Goal: Task Accomplishment & Management: Manage account settings

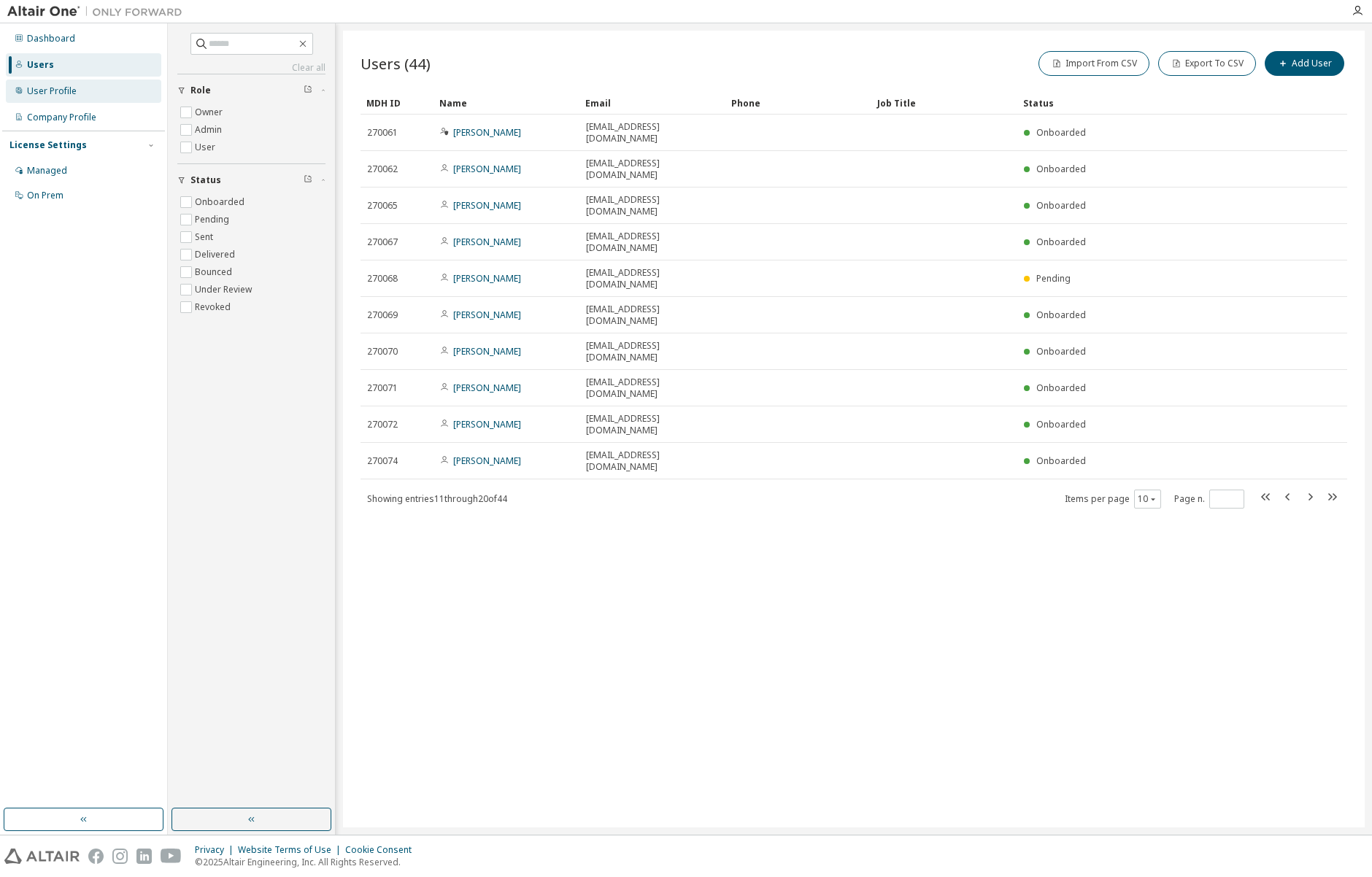
click at [65, 91] on div "User Profile" at bounding box center [51, 92] width 49 height 12
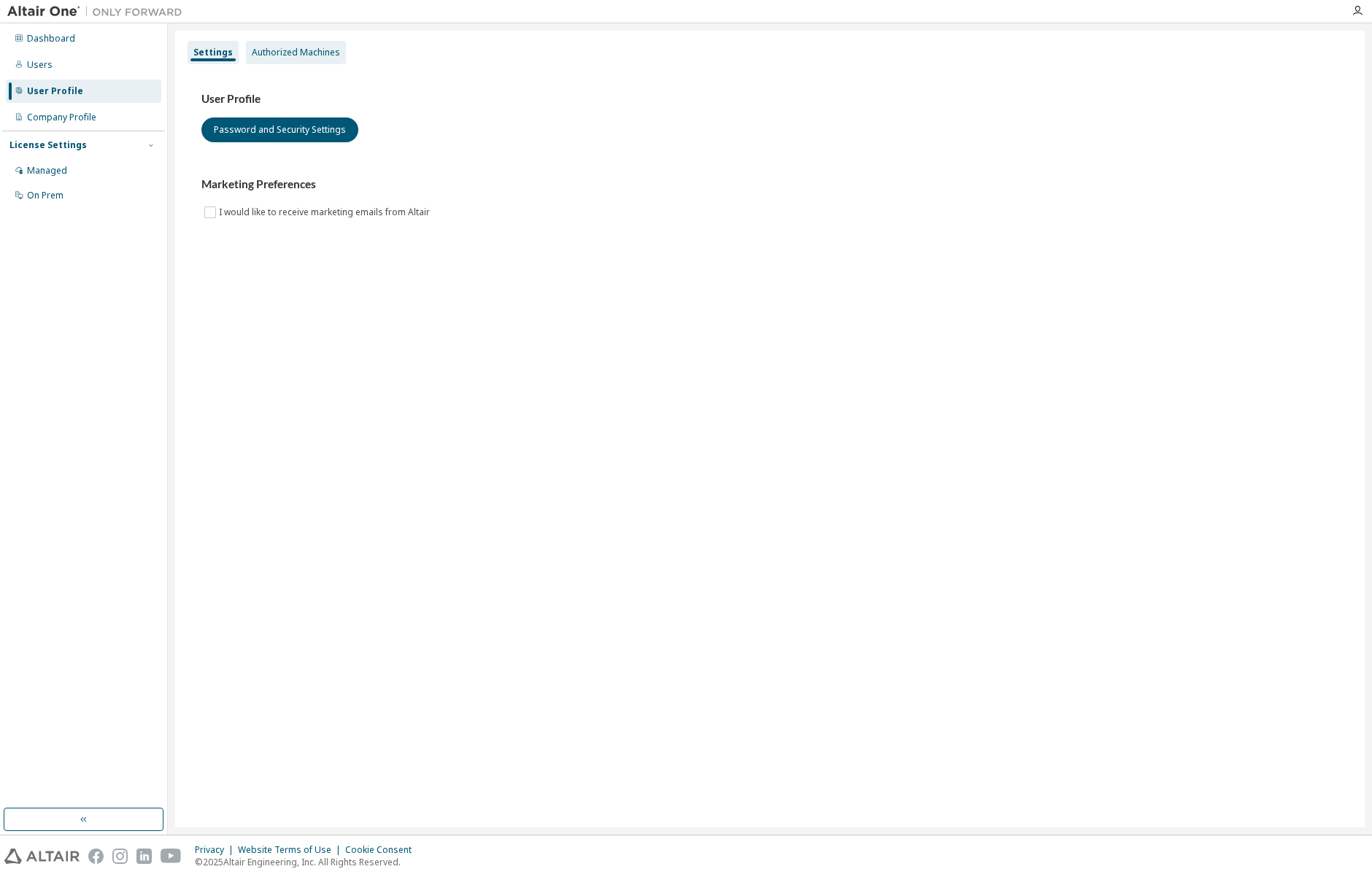
click at [268, 53] on div "Authorized Machines" at bounding box center [296, 52] width 89 height 12
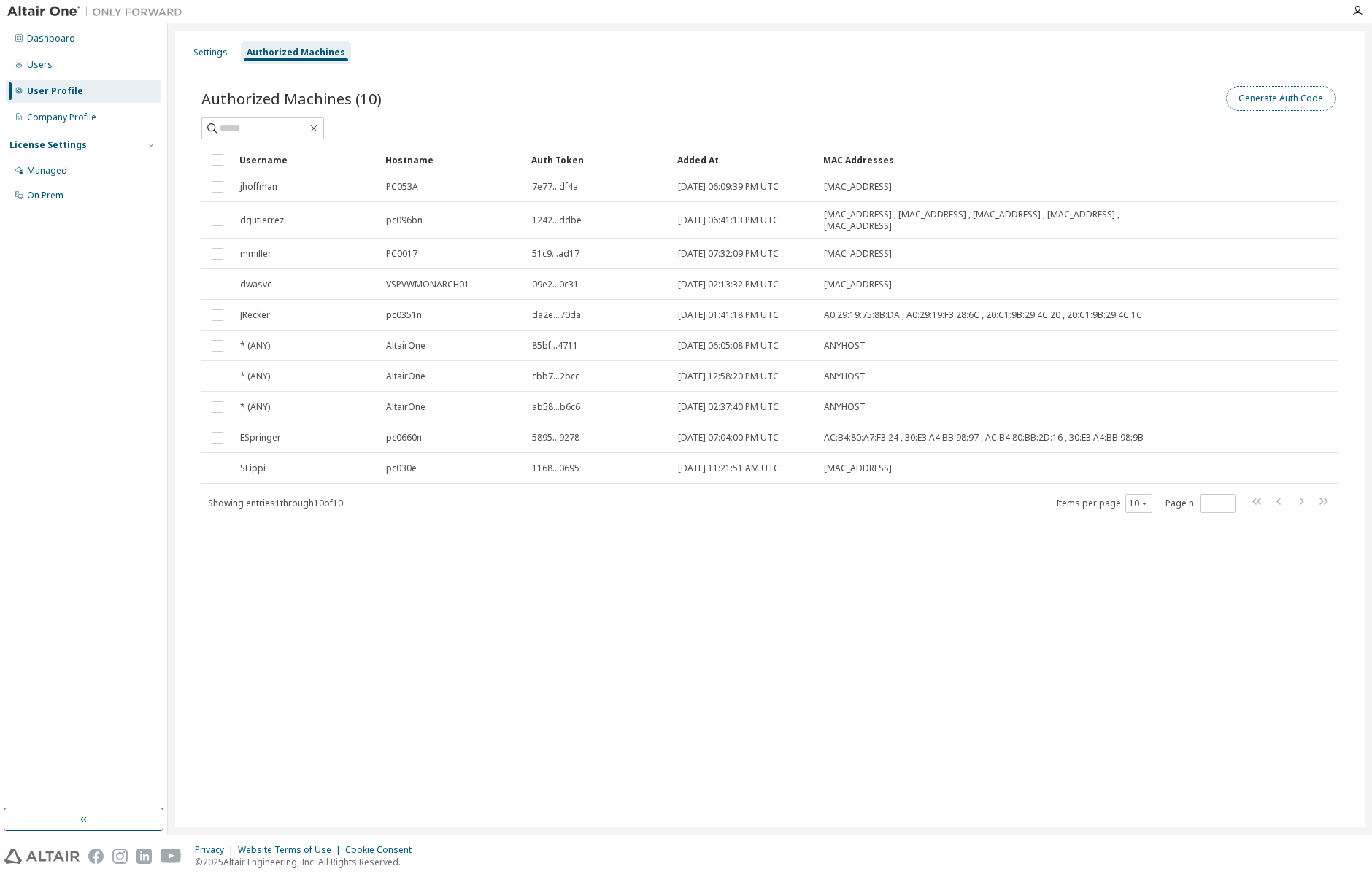
click at [1253, 96] on button "Generate Auth Code" at bounding box center [1281, 98] width 110 height 25
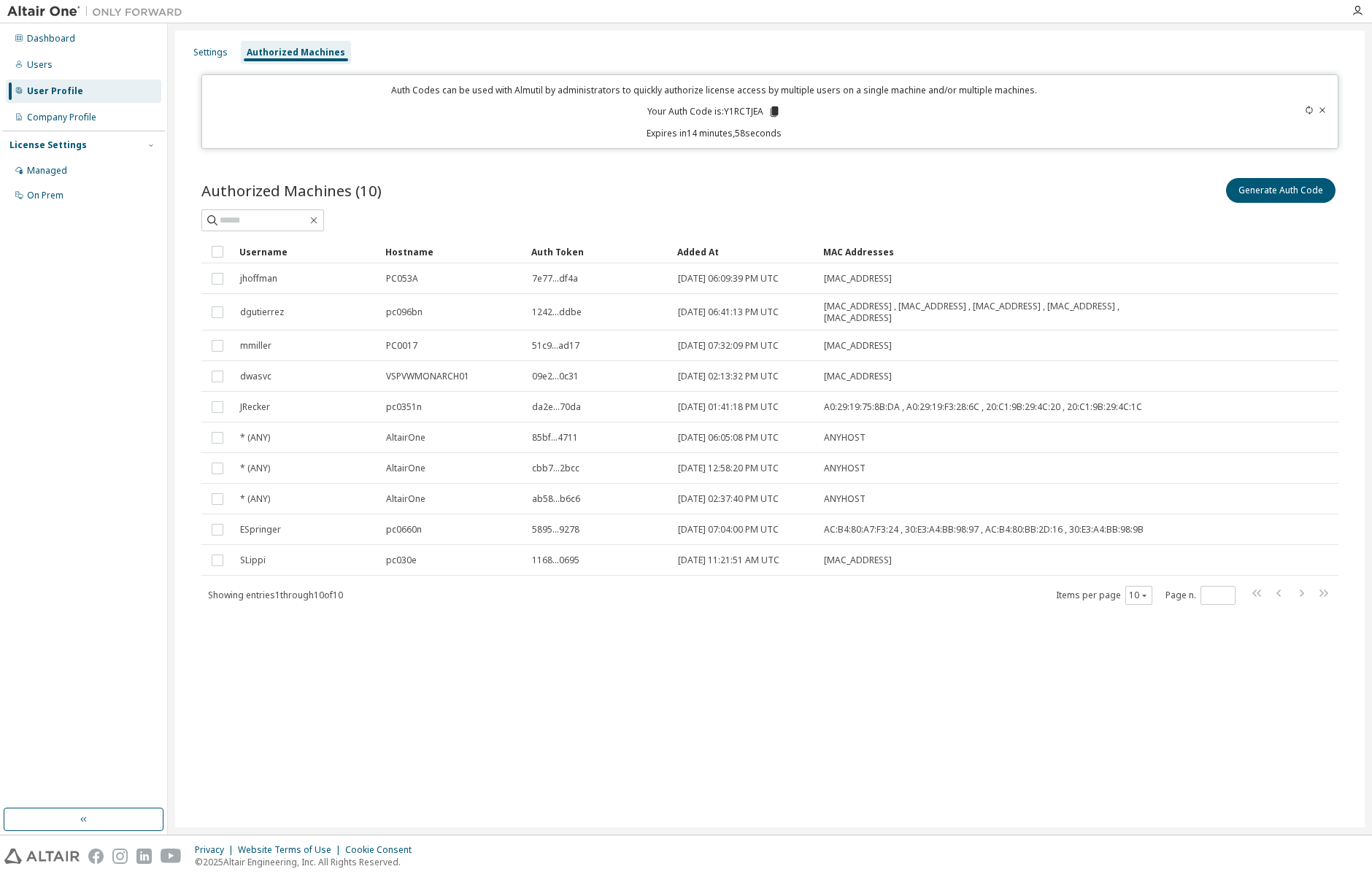
click at [776, 111] on icon at bounding box center [775, 112] width 8 height 11
click at [44, 38] on div "Dashboard" at bounding box center [51, 39] width 48 height 12
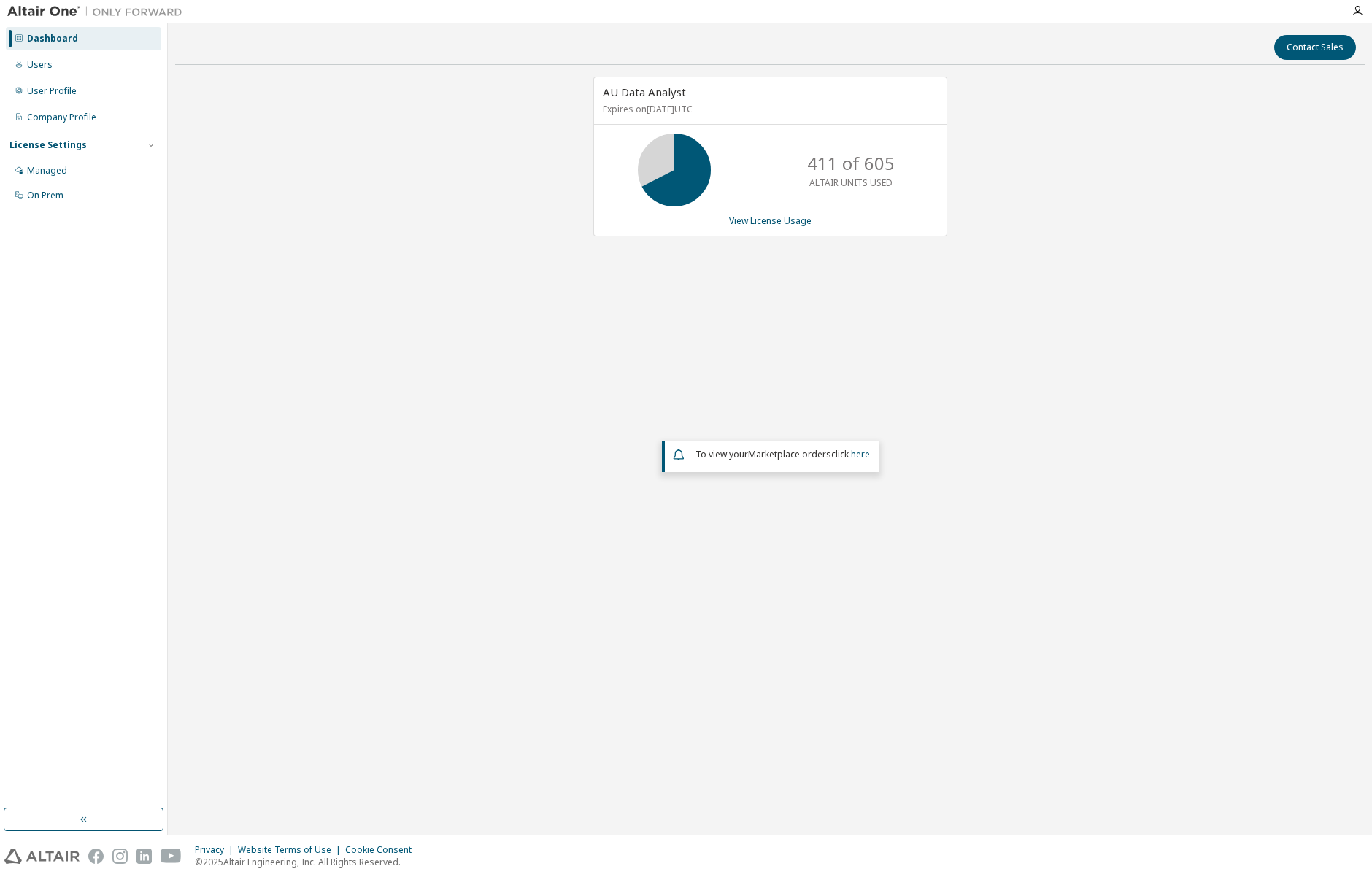
click at [38, 16] on img at bounding box center [98, 12] width 182 height 14
click at [41, 10] on img at bounding box center [98, 12] width 182 height 14
click at [48, 33] on div "Dashboard" at bounding box center [52, 39] width 51 height 12
click at [34, 113] on div "Company Profile" at bounding box center [62, 118] width 69 height 12
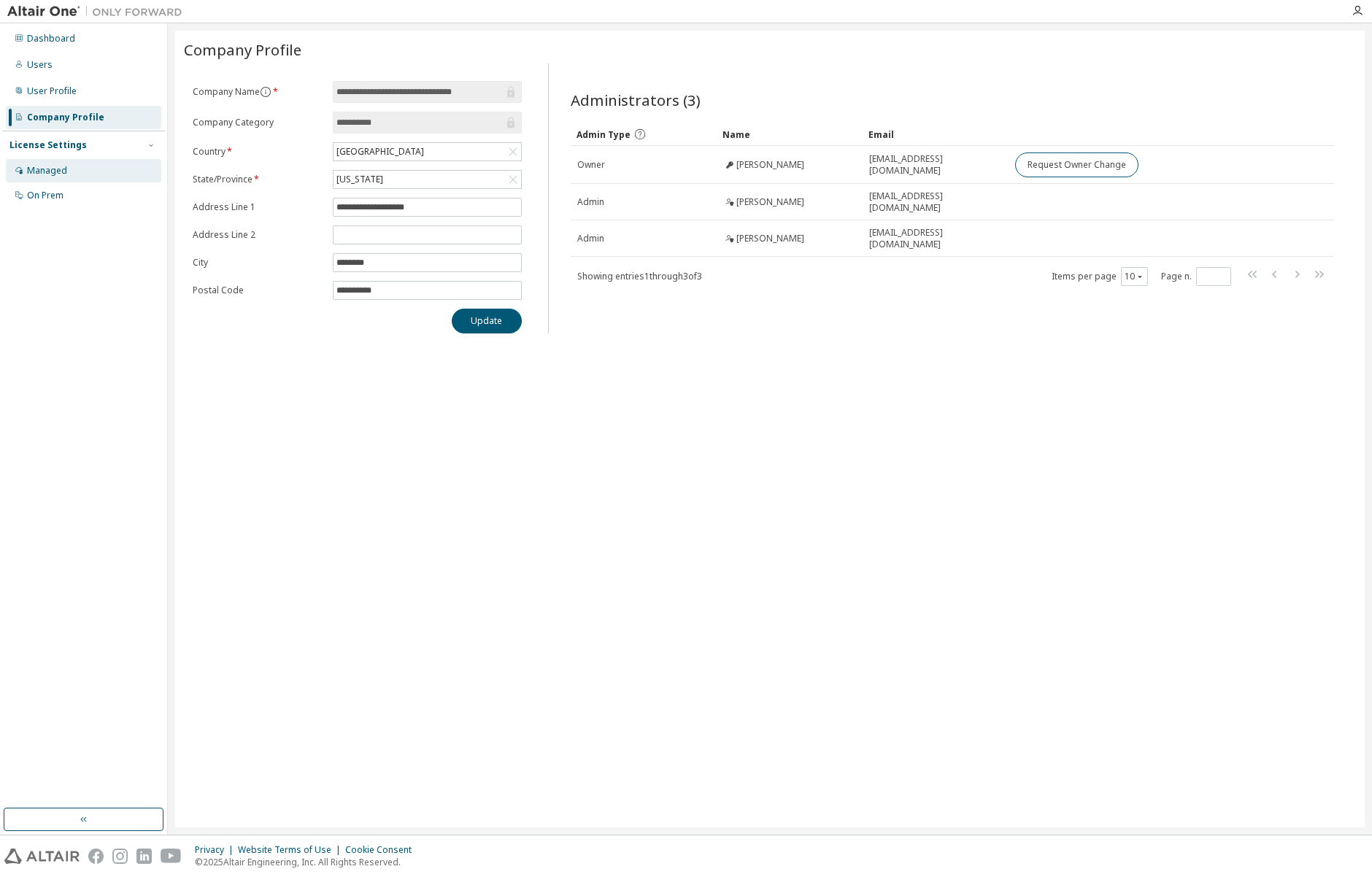
click at [49, 166] on div "Managed" at bounding box center [47, 171] width 40 height 12
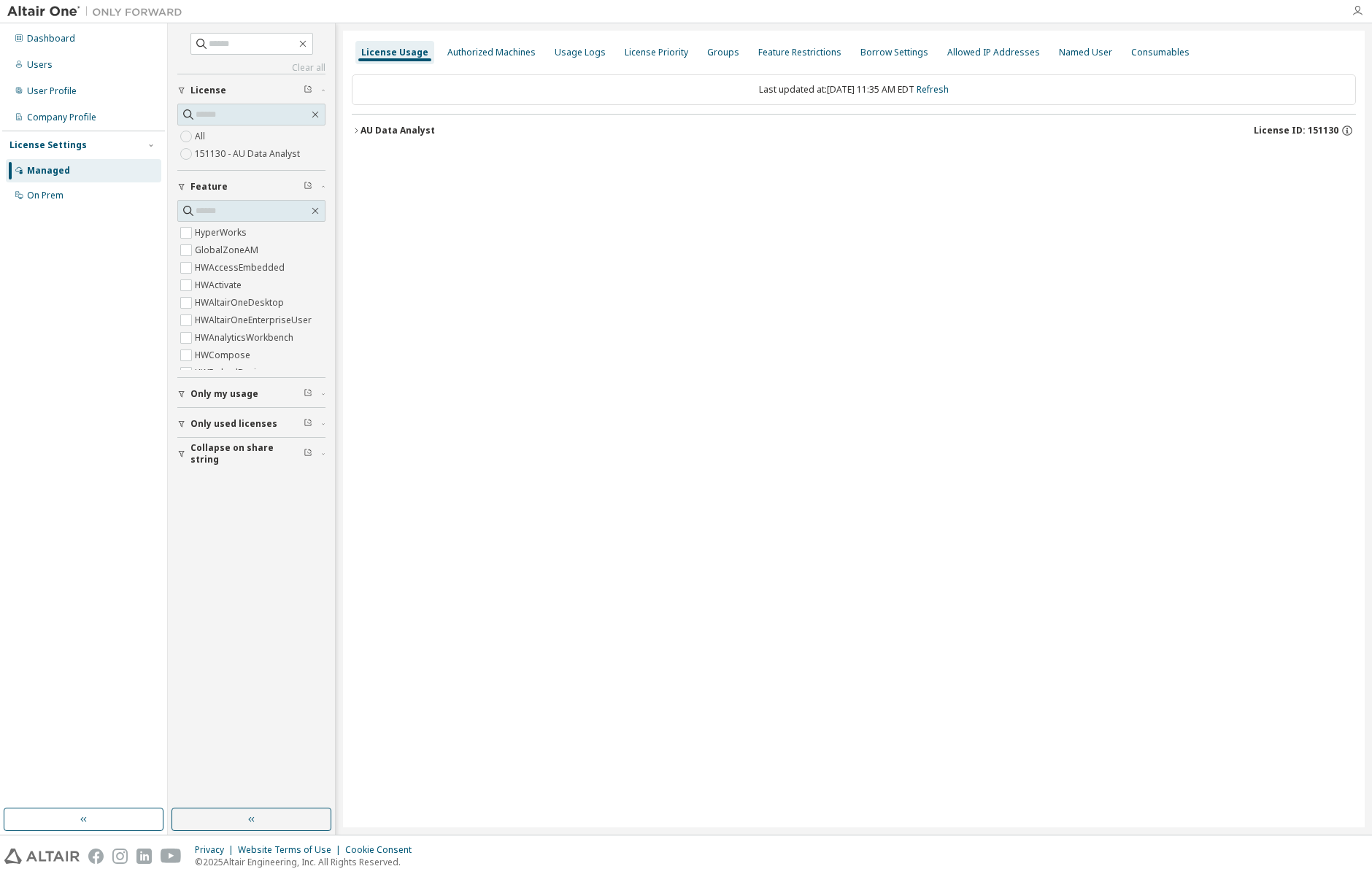
click at [1359, 11] on icon "button" at bounding box center [1358, 11] width 12 height 12
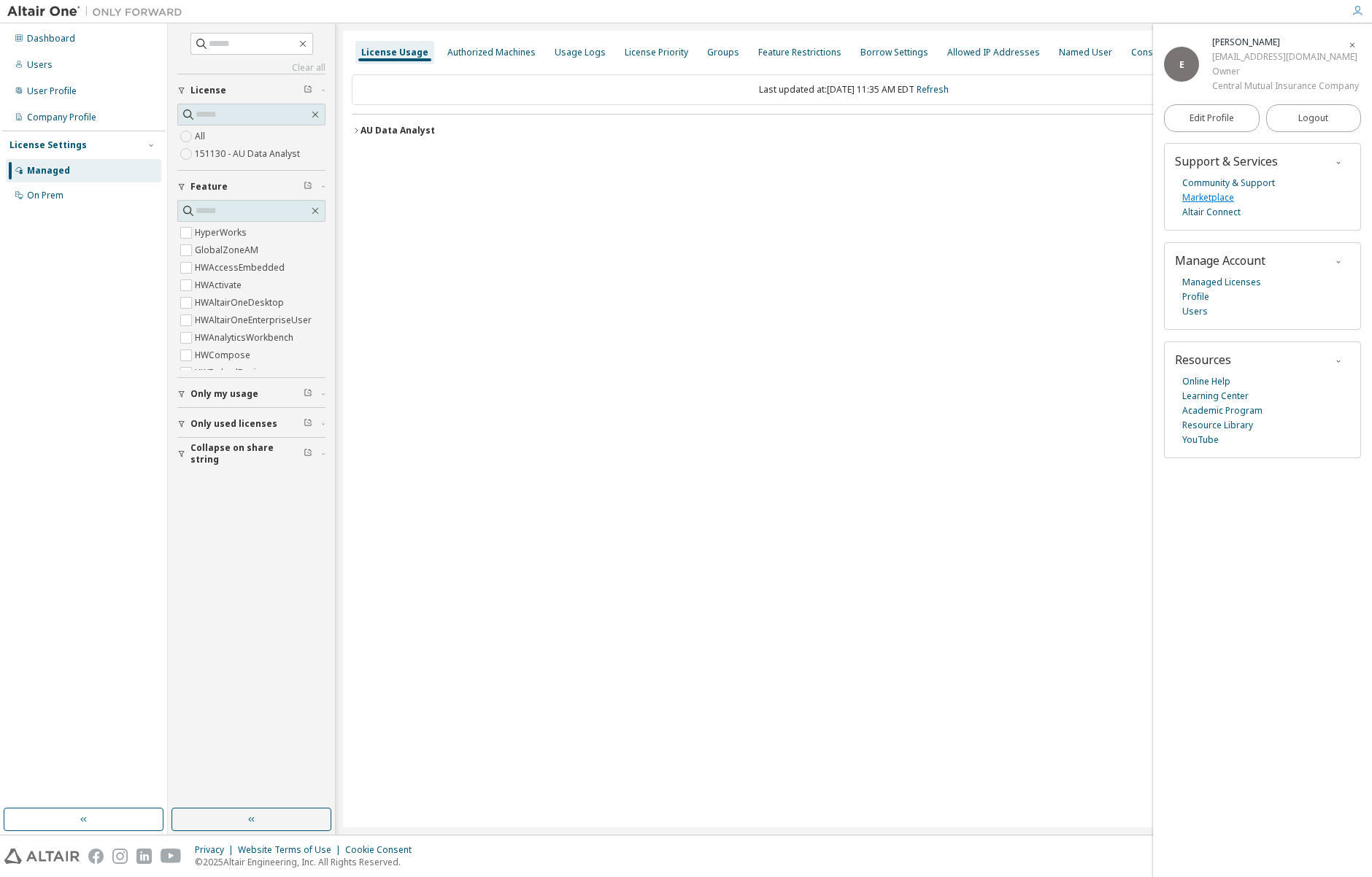
click at [1207, 197] on link "Marketplace" at bounding box center [1209, 198] width 52 height 14
